Goal: Information Seeking & Learning: Learn about a topic

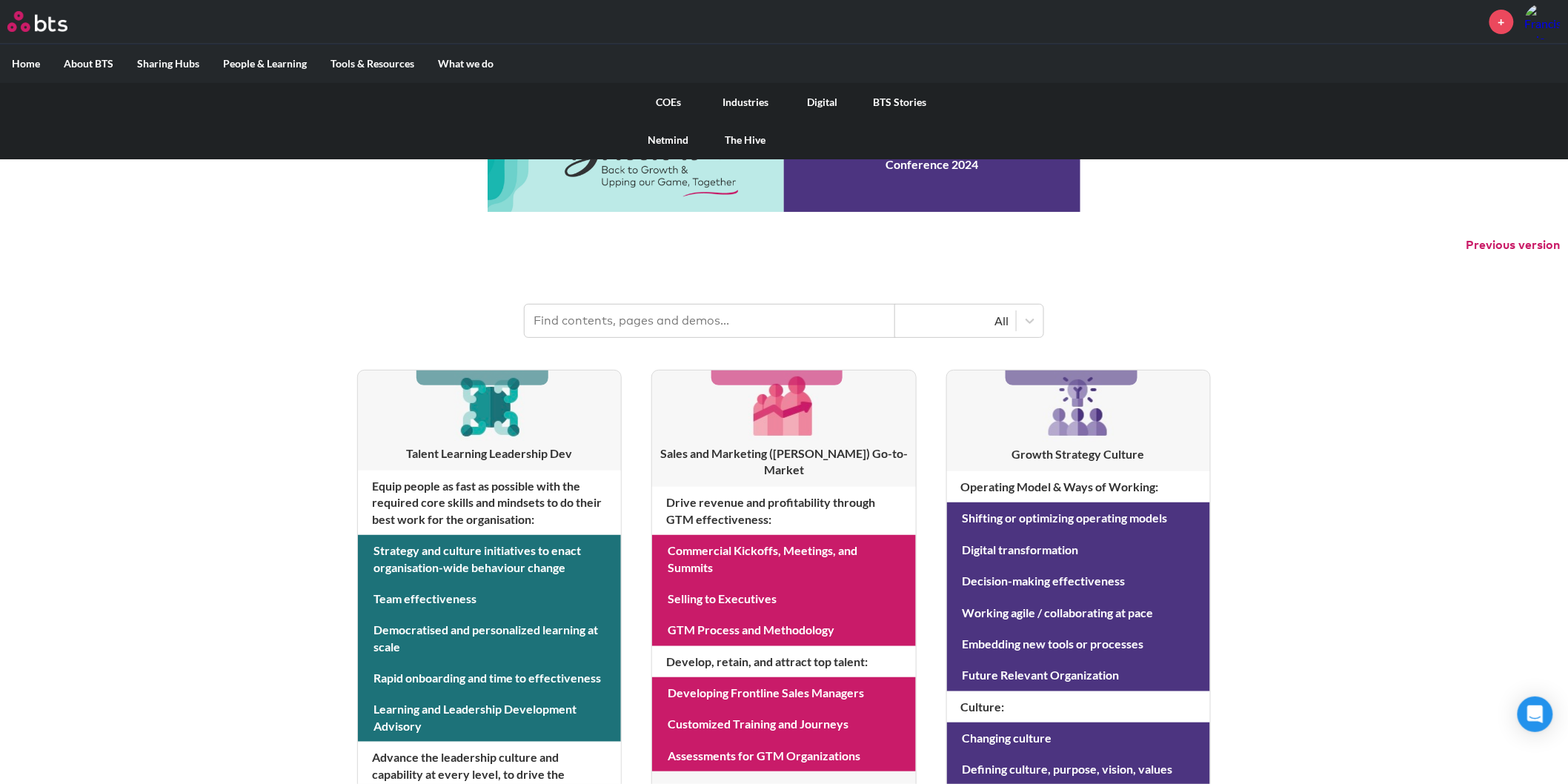
click at [734, 135] on link "The Hive" at bounding box center [745, 139] width 77 height 38
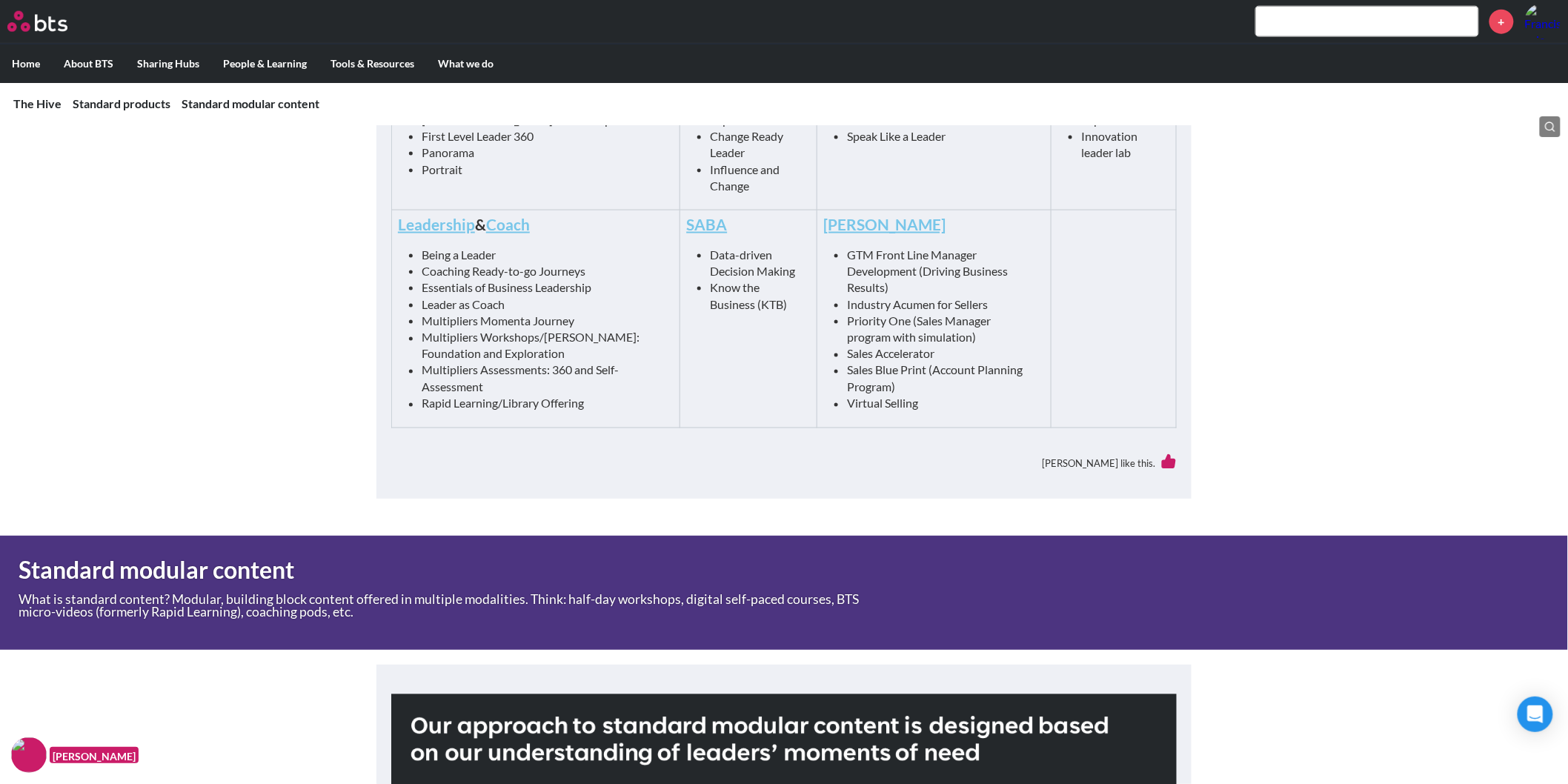
scroll to position [833, 0]
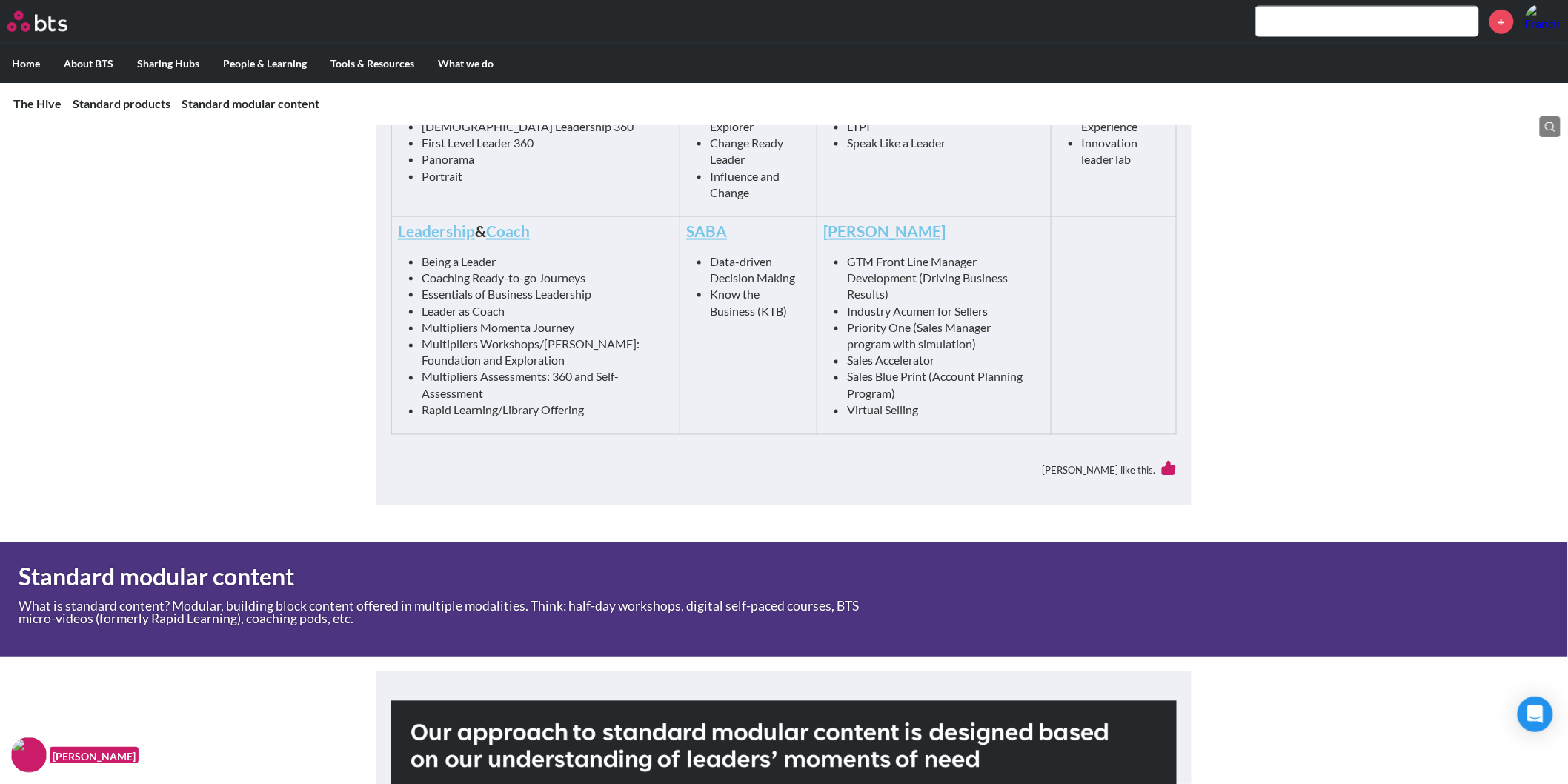
click at [403, 630] on div "Standard modular content What is standard content? Modular, building block cont…" at bounding box center [554, 599] width 1109 height 114
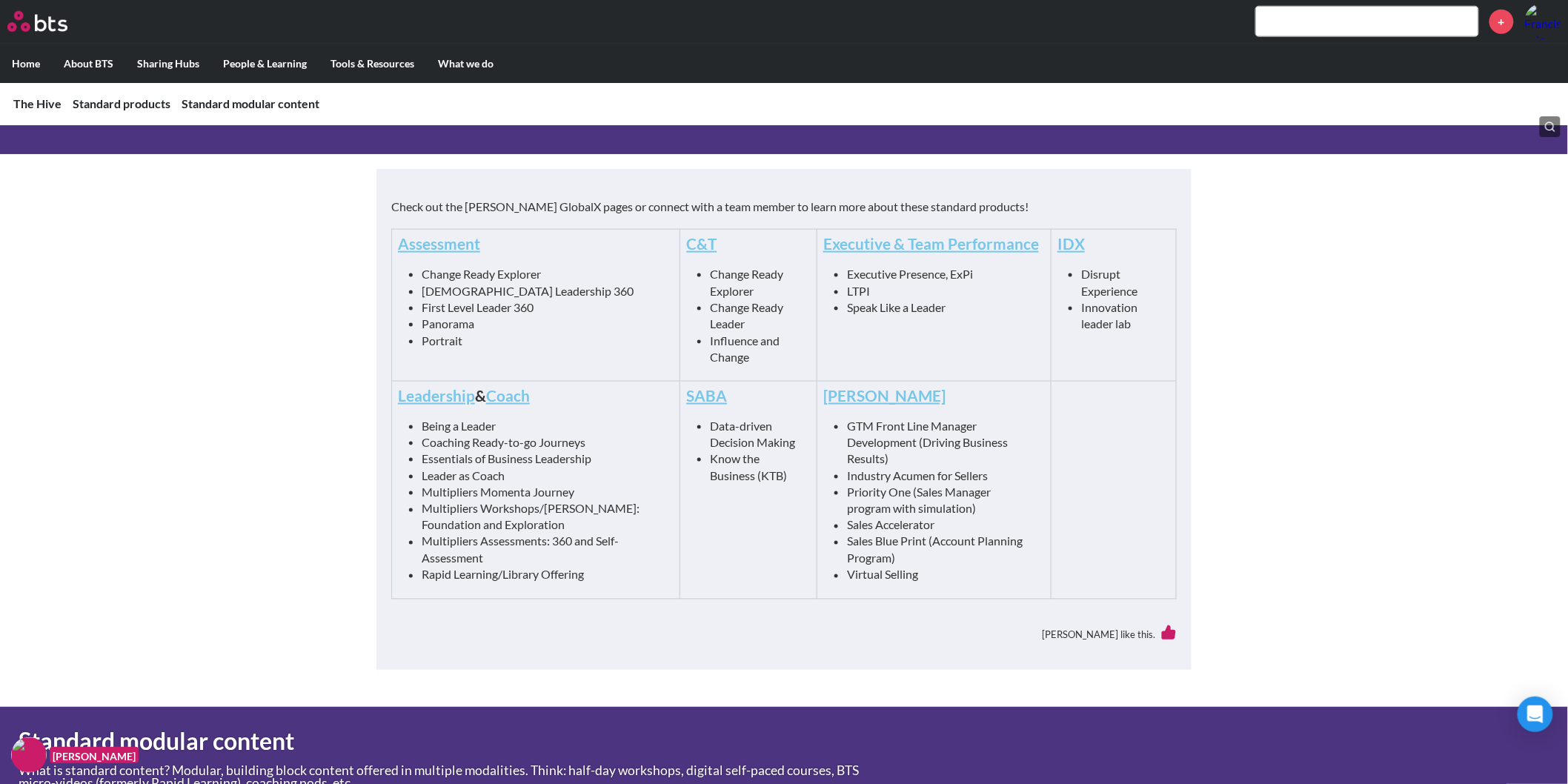
click at [425, 401] on link "Leadership" at bounding box center [436, 395] width 77 height 19
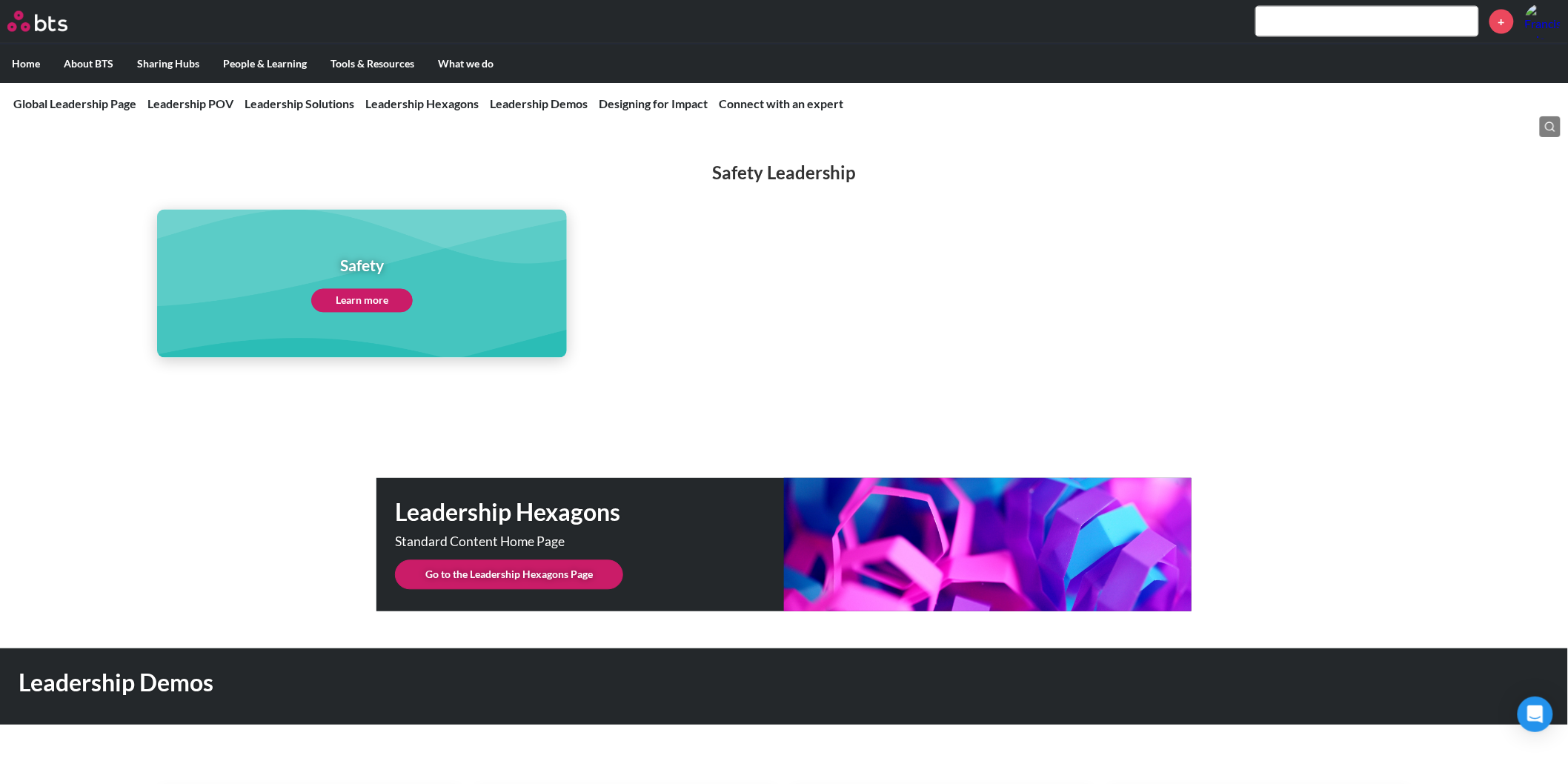
scroll to position [3414, 0]
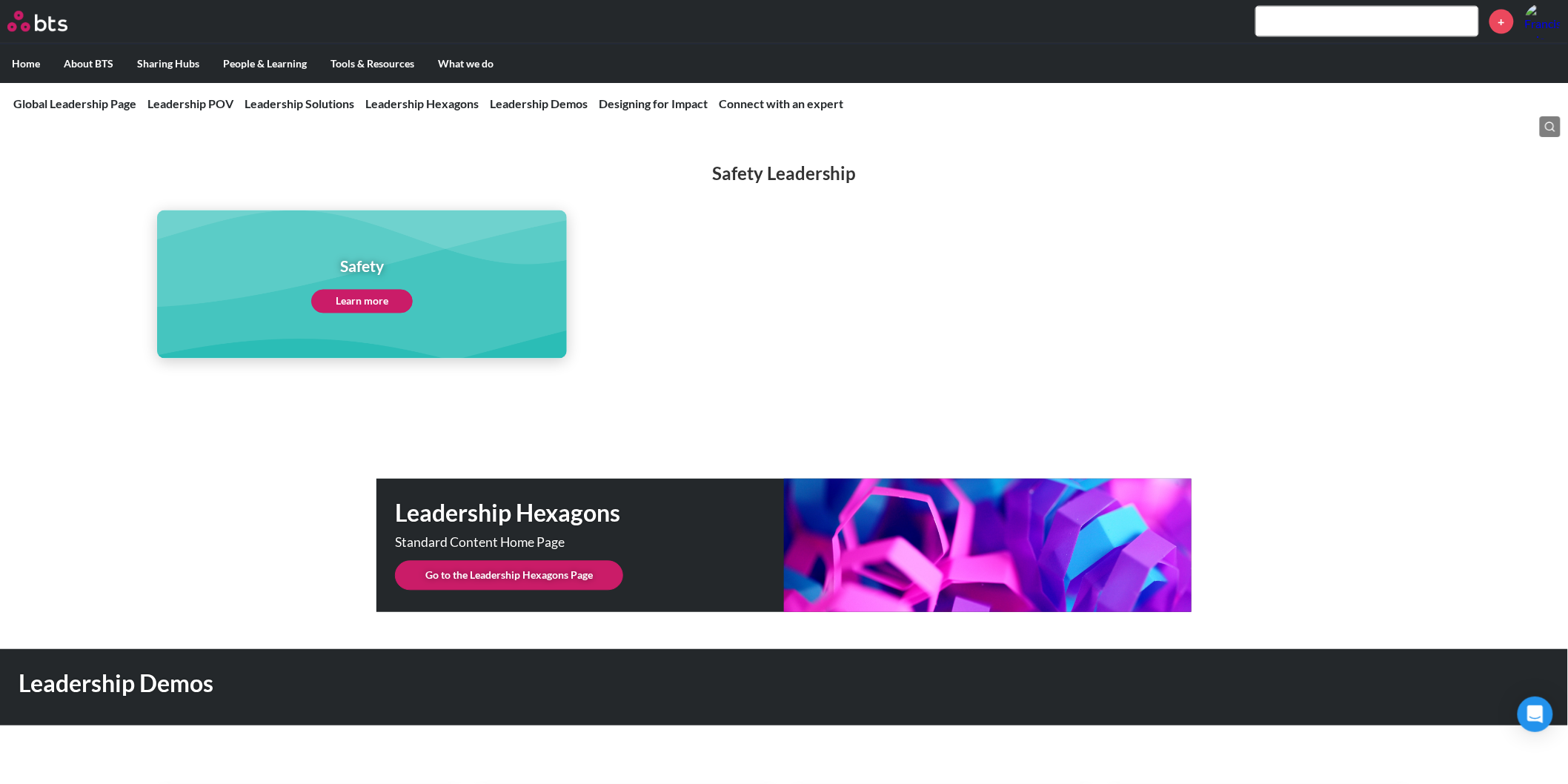
click at [590, 561] on link "Go to the Leadership Hexagons Page" at bounding box center [509, 576] width 228 height 29
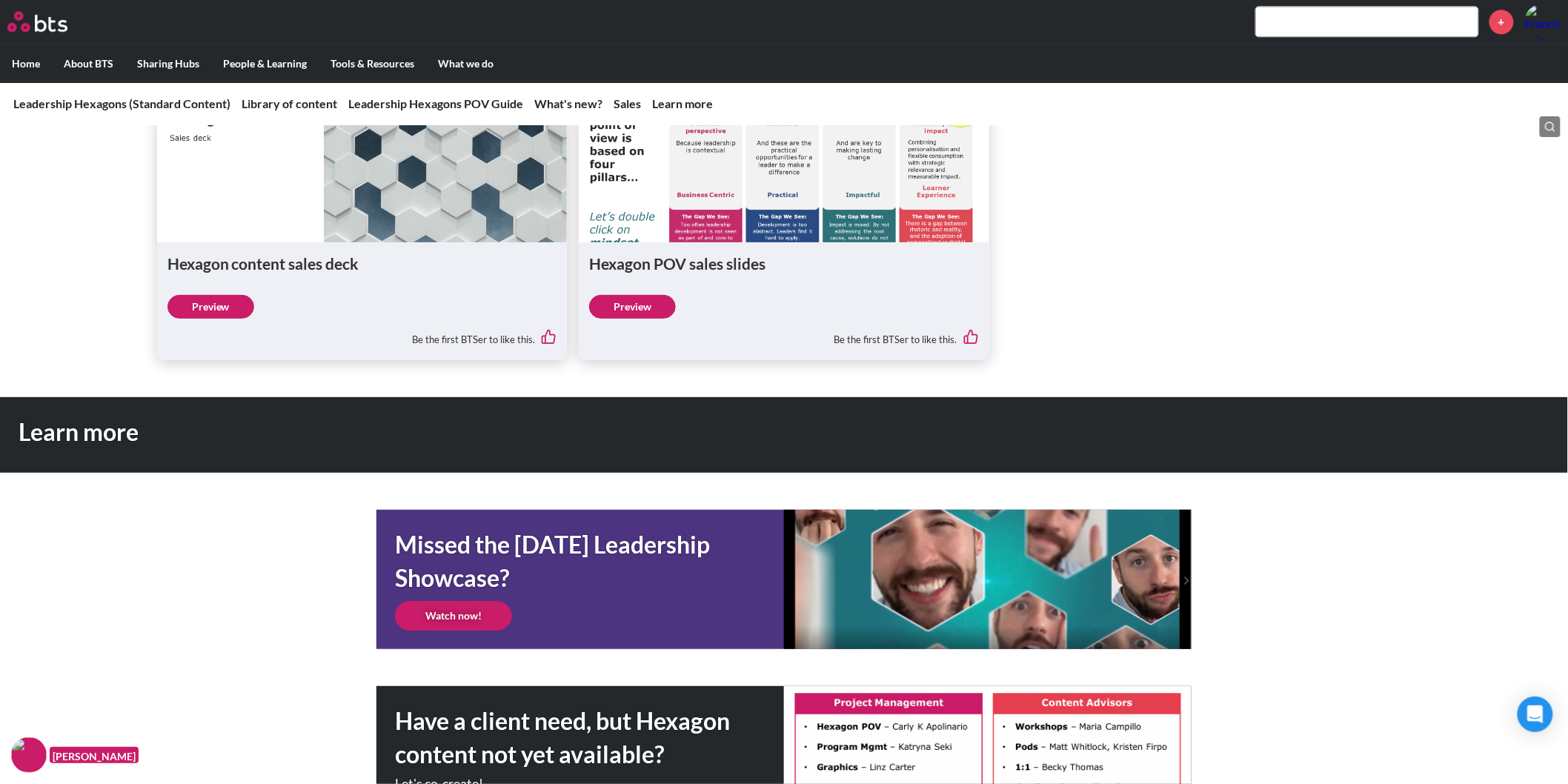
scroll to position [1614, 0]
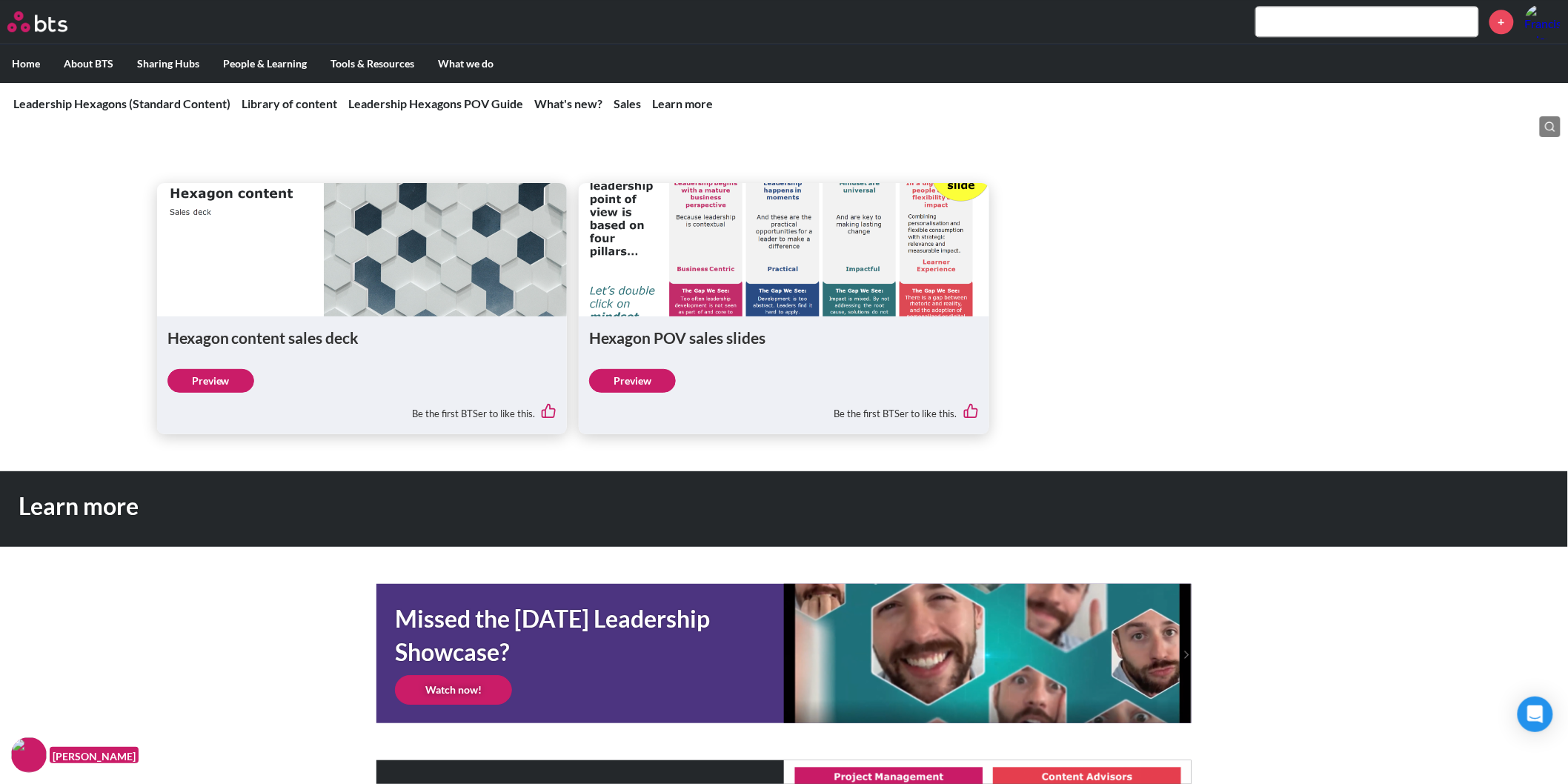
click at [220, 376] on link "Preview" at bounding box center [211, 380] width 87 height 24
click at [620, 385] on link "Preview" at bounding box center [633, 380] width 87 height 24
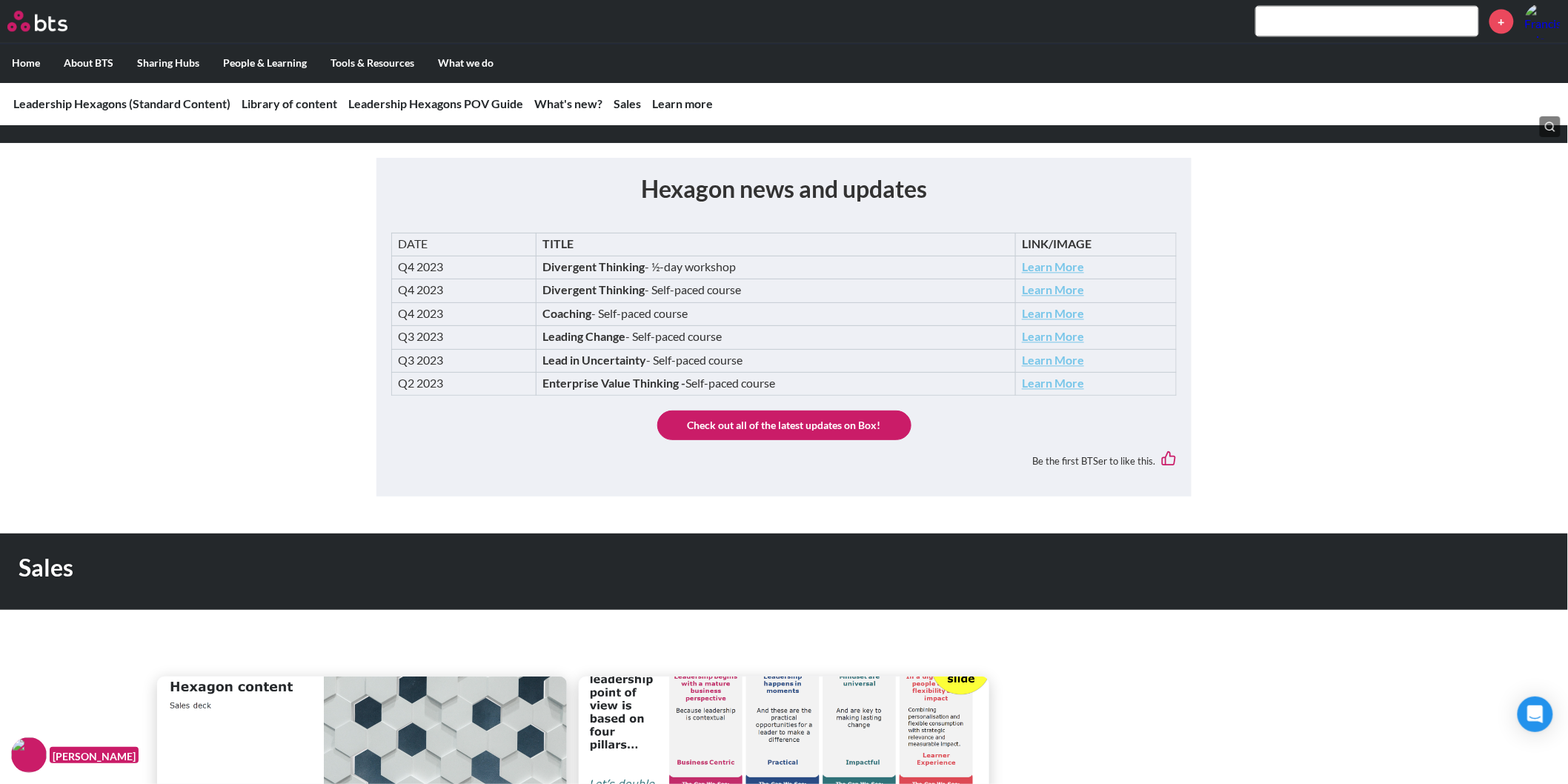
scroll to position [1037, 0]
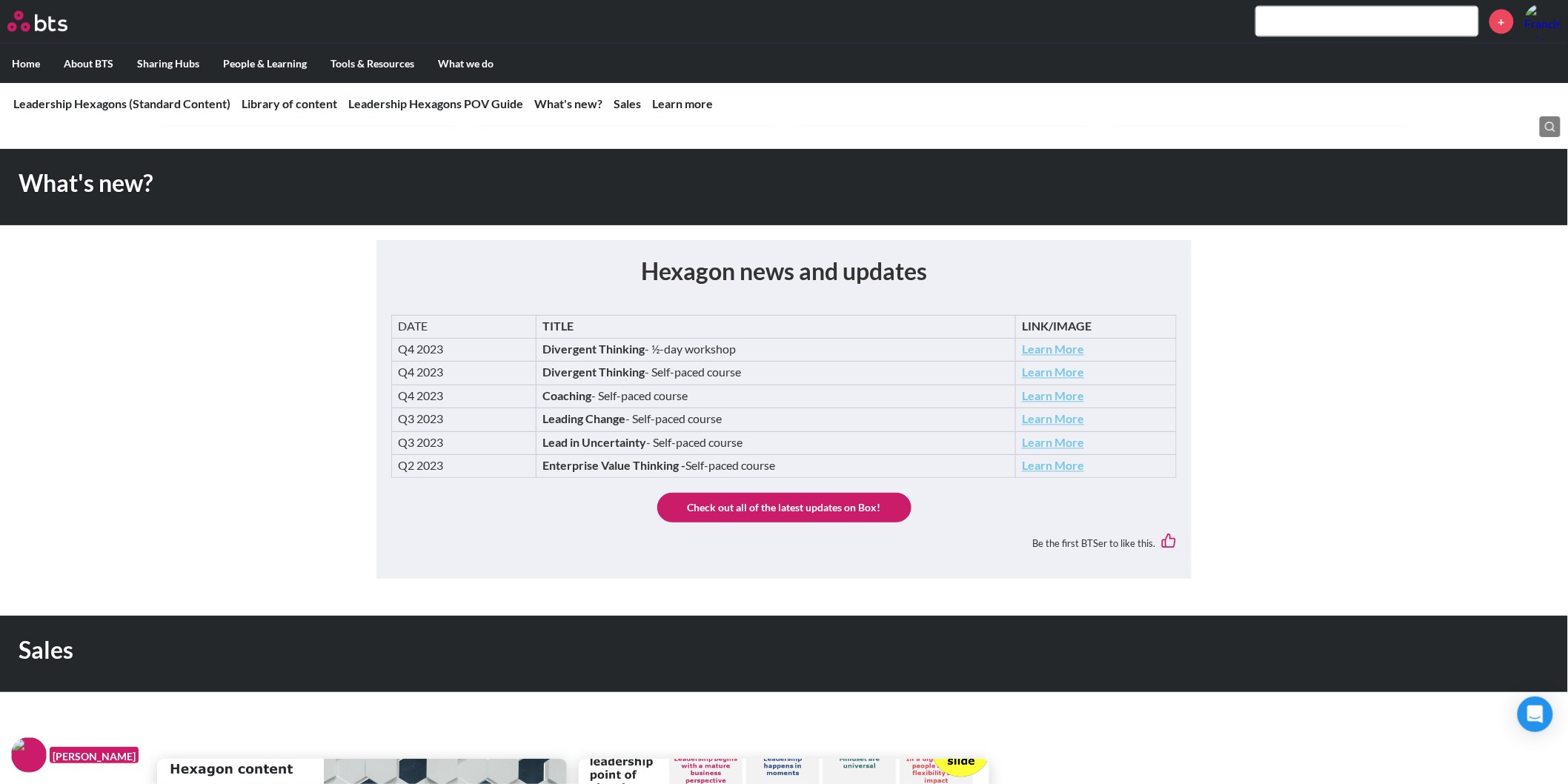
click at [818, 500] on link "Check out all of the latest updates on Box!" at bounding box center [784, 507] width 254 height 29
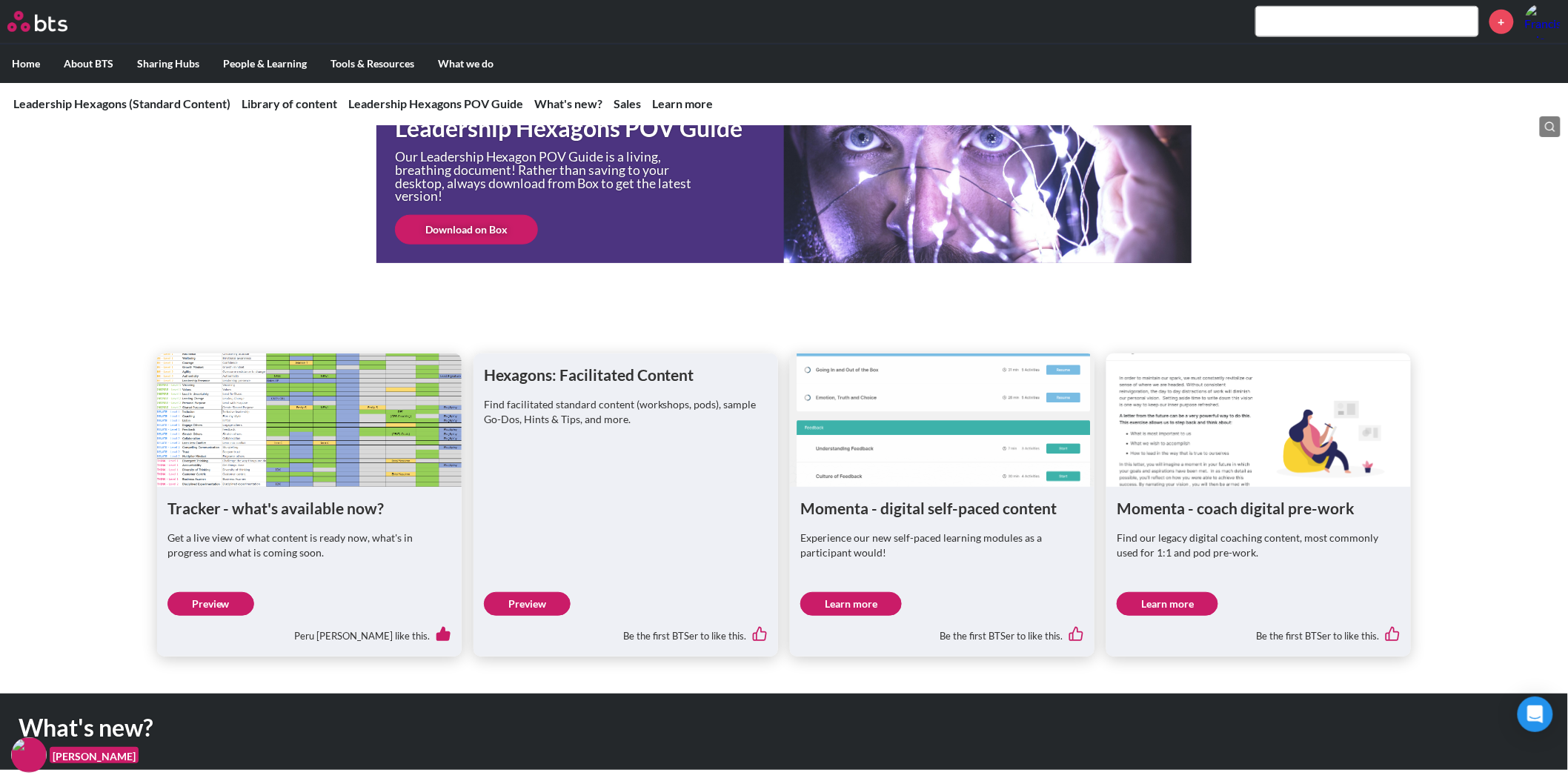
scroll to position [493, 0]
click at [567, 602] on link "Preview" at bounding box center [527, 602] width 87 height 24
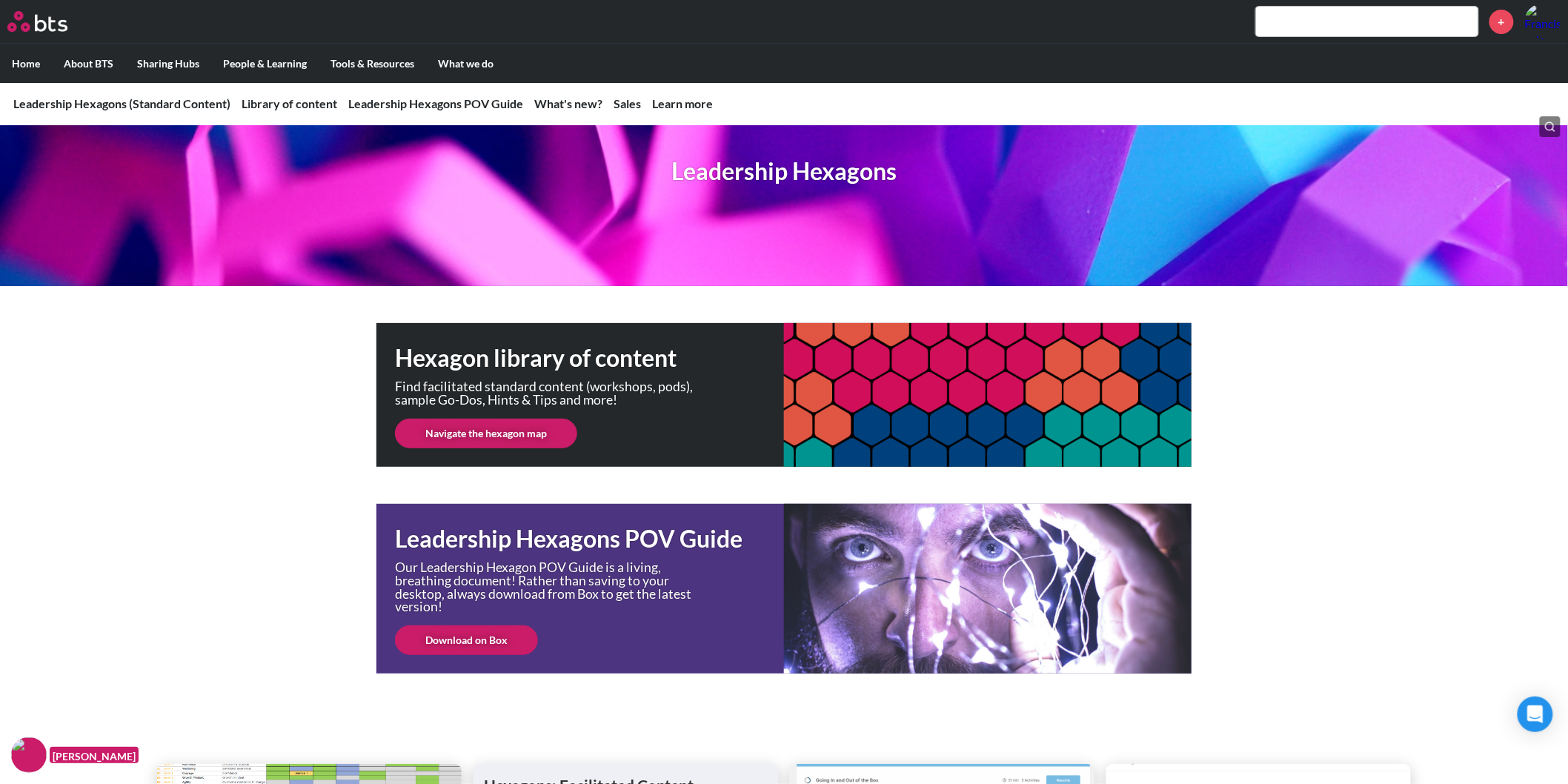
scroll to position [0, 0]
